Goal: Task Accomplishment & Management: Manage account settings

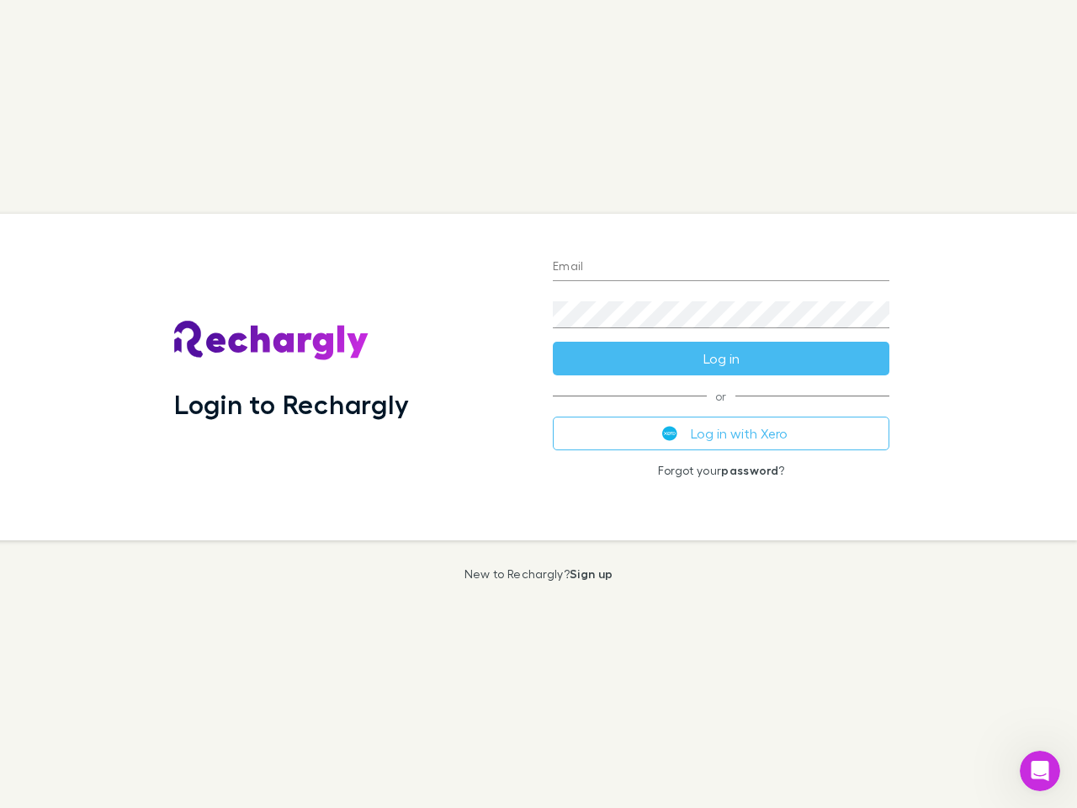
click at [539, 404] on div "Login to Rechargly" at bounding box center [350, 377] width 379 height 327
click at [721, 268] on input "Email" at bounding box center [721, 267] width 337 height 27
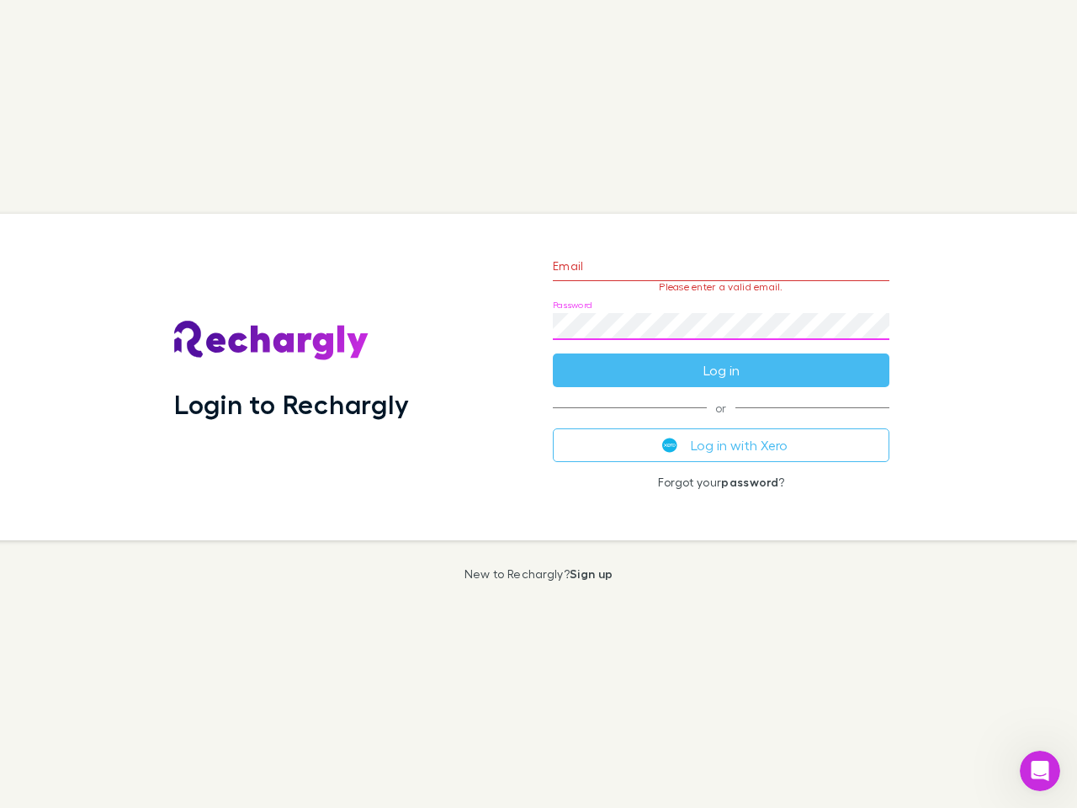
click at [721, 359] on form "Email Please enter a valid email. Password Log in" at bounding box center [721, 314] width 337 height 146
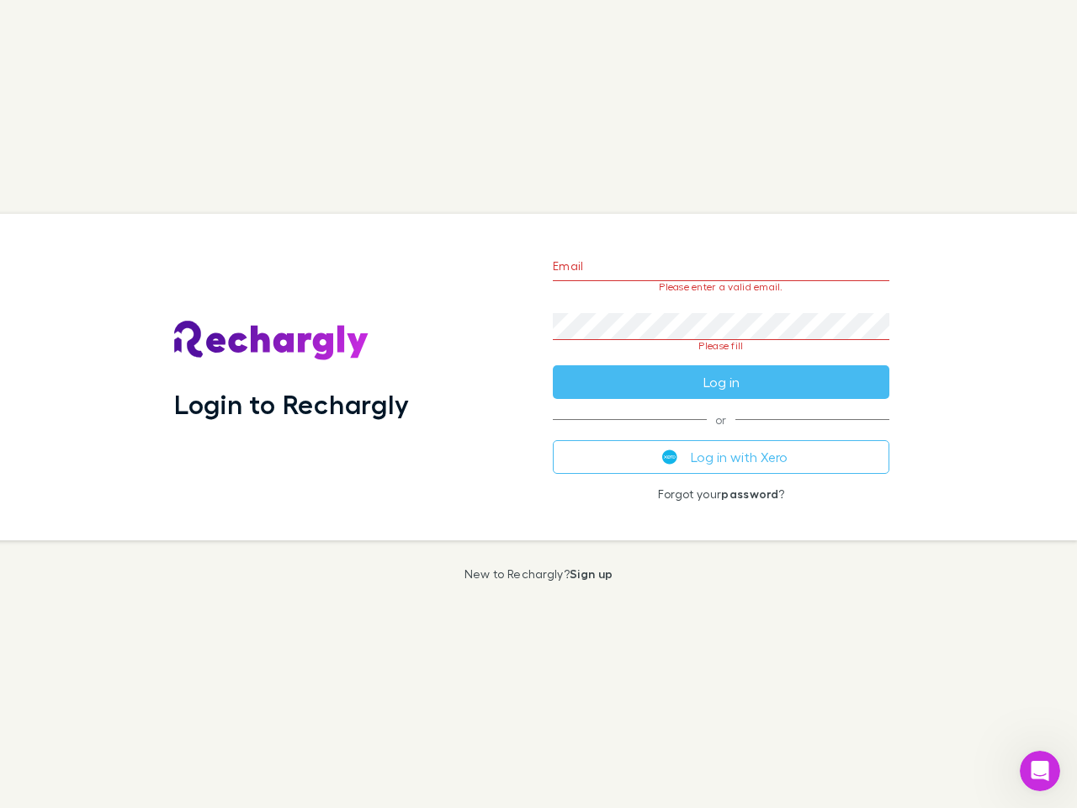
click at [721, 433] on div "Email Please enter a valid email. Password Please fill Log in or Log in with Xe…" at bounding box center [722, 377] width 364 height 327
click at [1040, 771] on icon "Open Intercom Messenger" at bounding box center [1041, 772] width 28 height 28
